Goal: Task Accomplishment & Management: Use online tool/utility

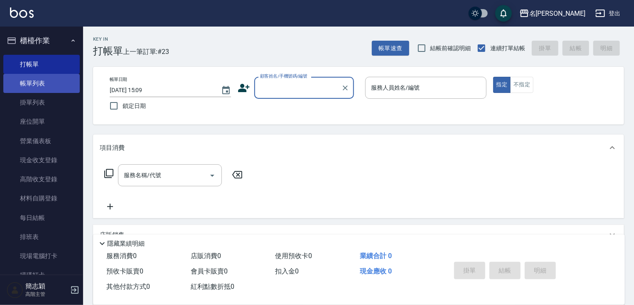
click at [45, 81] on link "帳單列表" at bounding box center [41, 83] width 76 height 19
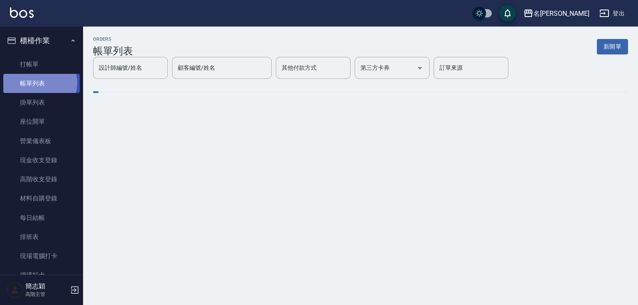
click at [39, 83] on link "帳單列表" at bounding box center [41, 83] width 76 height 19
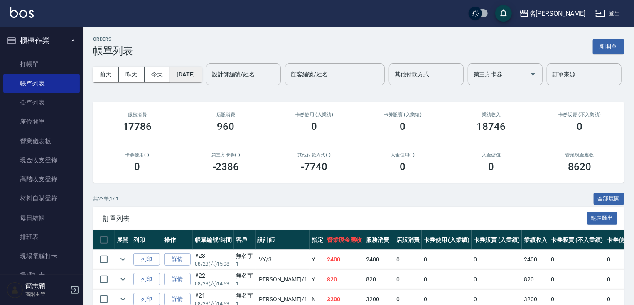
click at [198, 75] on button "[DATE]" at bounding box center [186, 74] width 32 height 15
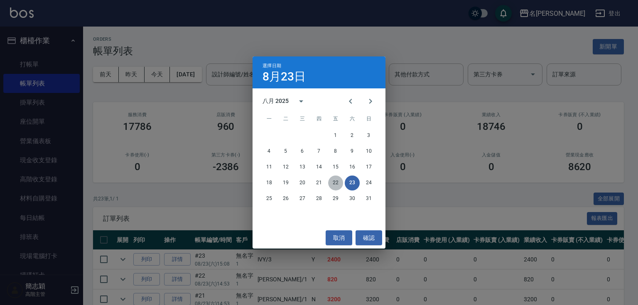
click at [334, 185] on button "22" at bounding box center [335, 183] width 15 height 15
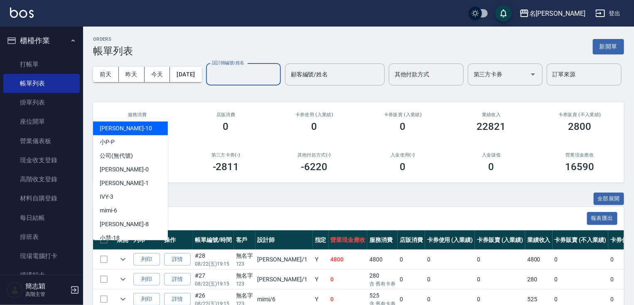
click at [210, 82] on input "設計師編號/姓名" at bounding box center [243, 74] width 67 height 15
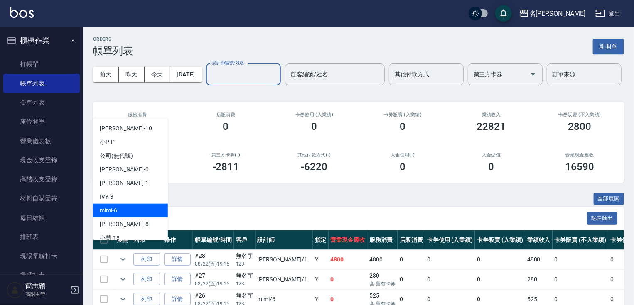
click at [118, 213] on div "mimi -6" at bounding box center [130, 211] width 75 height 14
type input "mimi-6"
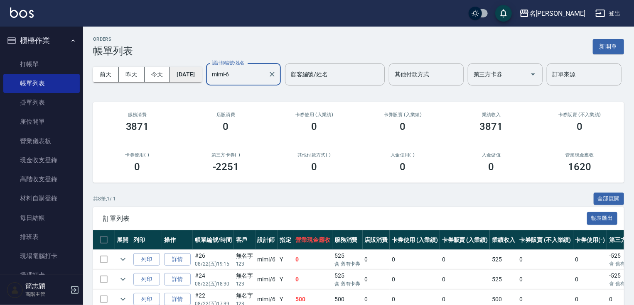
click at [201, 71] on button "[DATE]" at bounding box center [186, 74] width 32 height 15
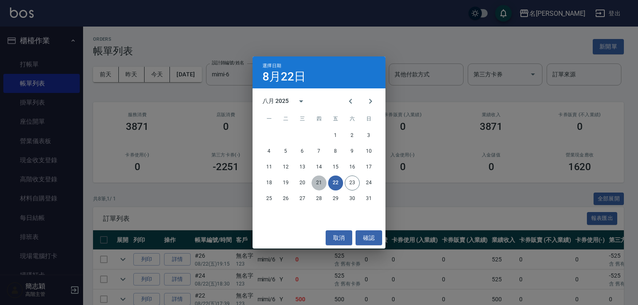
click at [318, 182] on button "21" at bounding box center [318, 183] width 15 height 15
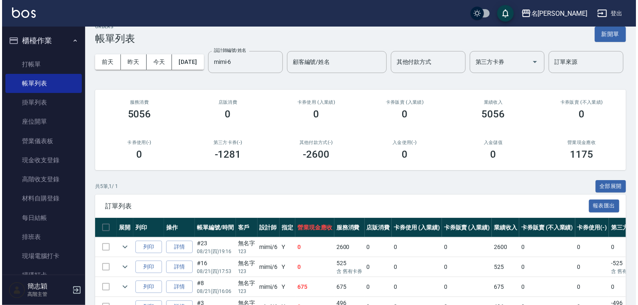
scroll to position [8, 0]
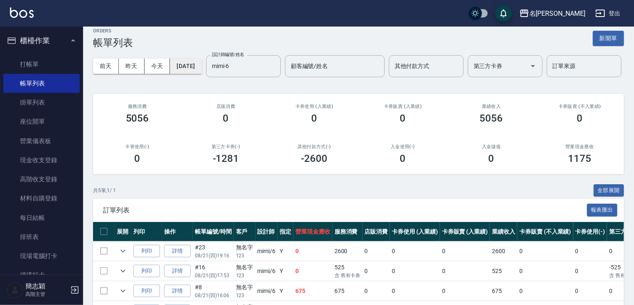
click at [201, 67] on button "[DATE]" at bounding box center [186, 66] width 32 height 15
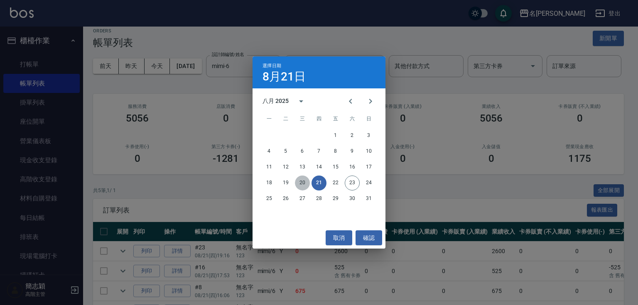
click at [302, 181] on button "20" at bounding box center [302, 183] width 15 height 15
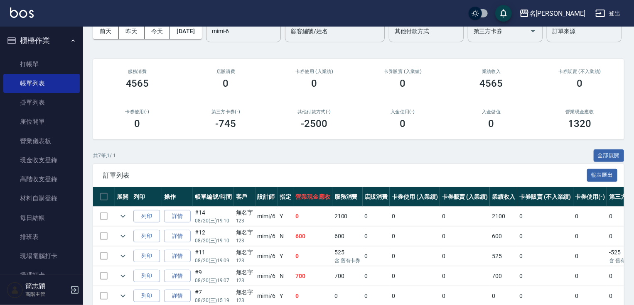
scroll to position [13, 0]
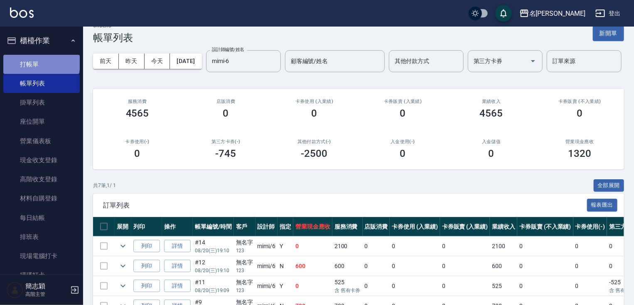
click at [40, 61] on link "打帳單" at bounding box center [41, 64] width 76 height 19
